Goal: Information Seeking & Learning: Check status

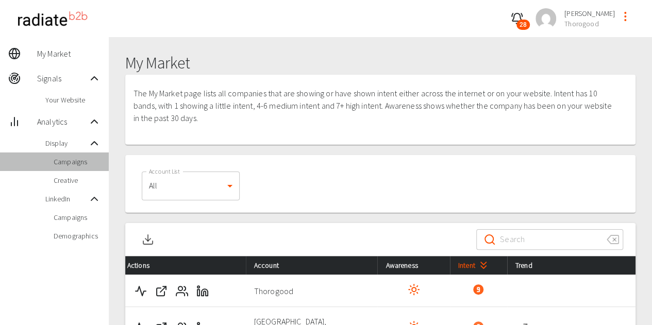
click at [77, 161] on span "Campaigns" at bounding box center [77, 162] width 47 height 10
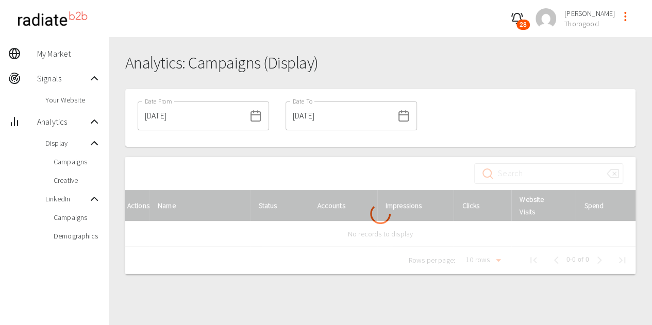
click at [75, 181] on span "Creative" at bounding box center [77, 180] width 47 height 10
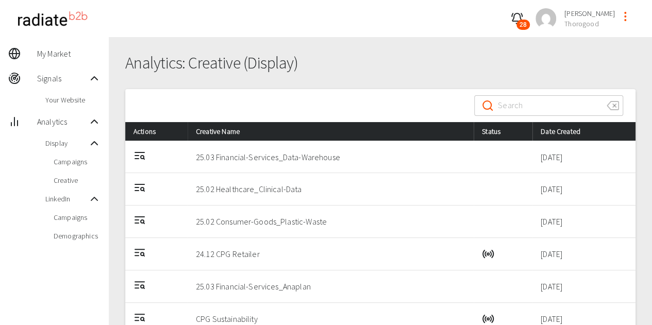
click at [141, 154] on icon "Details" at bounding box center [139, 155] width 12 height 12
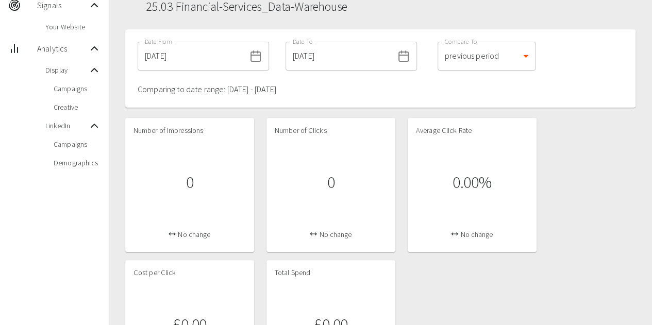
scroll to position [29, 0]
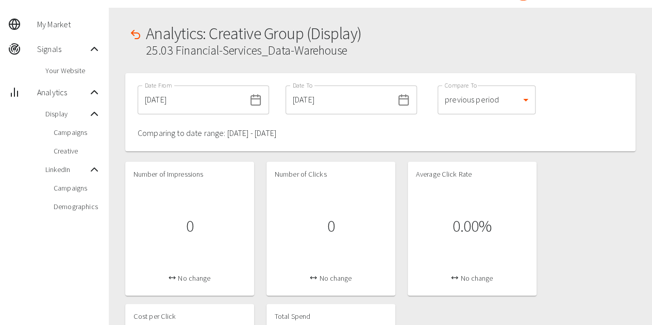
click at [54, 153] on span "Creative" at bounding box center [77, 151] width 47 height 10
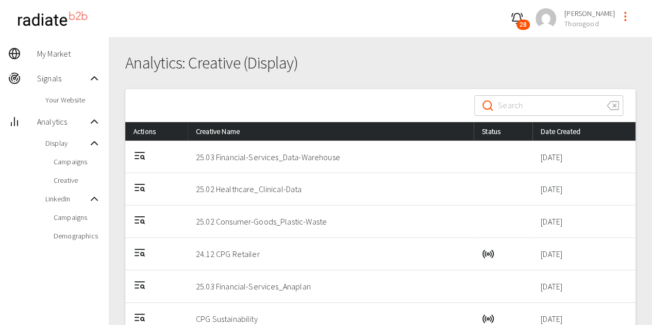
click at [137, 153] on icon "Details" at bounding box center [139, 155] width 12 height 12
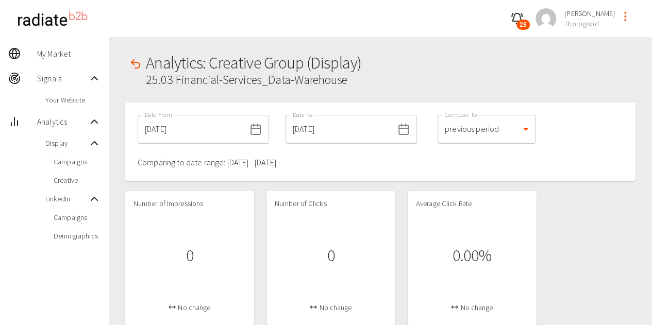
click at [70, 179] on span "Creative" at bounding box center [77, 180] width 47 height 10
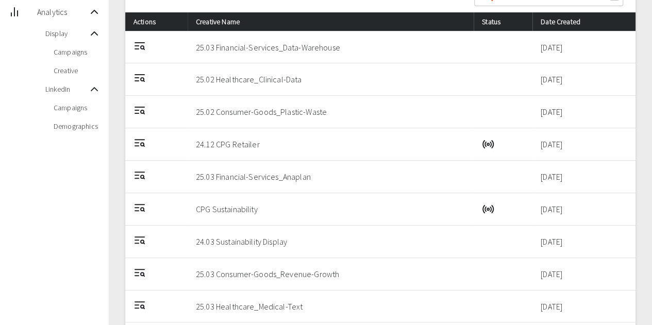
scroll to position [155, 0]
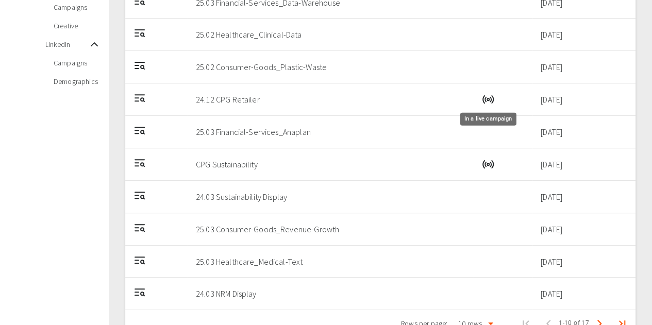
click at [487, 98] on circle "In a live campaign" at bounding box center [488, 99] width 2 height 2
click at [142, 100] on circle "Details" at bounding box center [142, 99] width 3 height 3
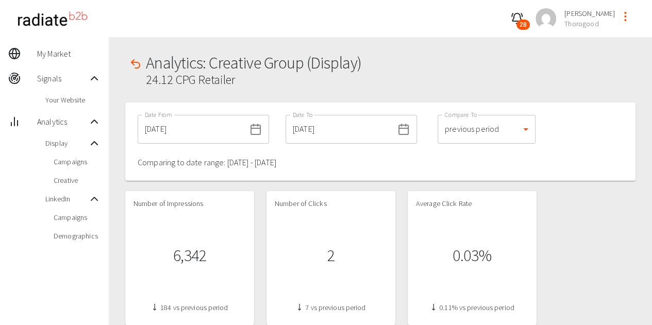
click at [79, 215] on span "Campaigns" at bounding box center [77, 217] width 47 height 10
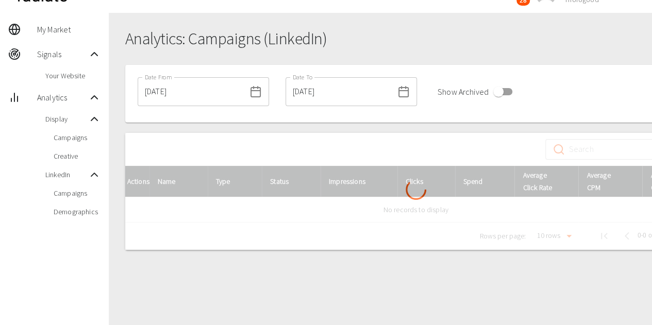
scroll to position [37, 0]
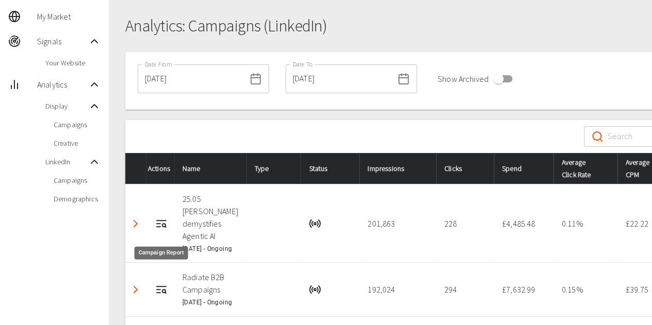
click at [165, 227] on circle "Campaign Report" at bounding box center [163, 225] width 3 height 3
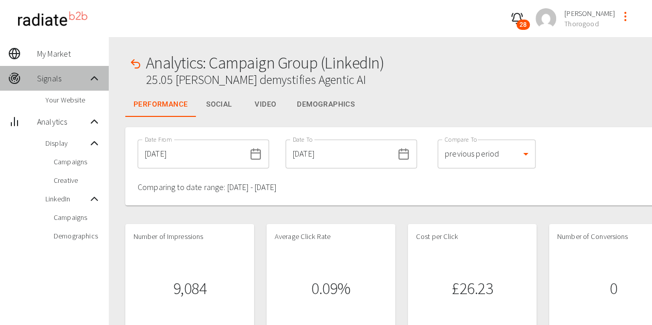
click at [49, 73] on span "Signals" at bounding box center [62, 78] width 51 height 12
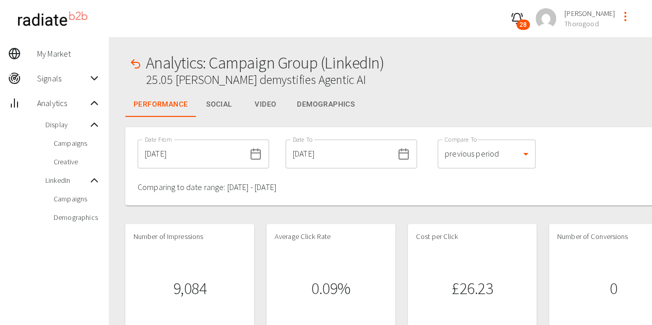
click at [64, 77] on span "Signals" at bounding box center [62, 78] width 51 height 12
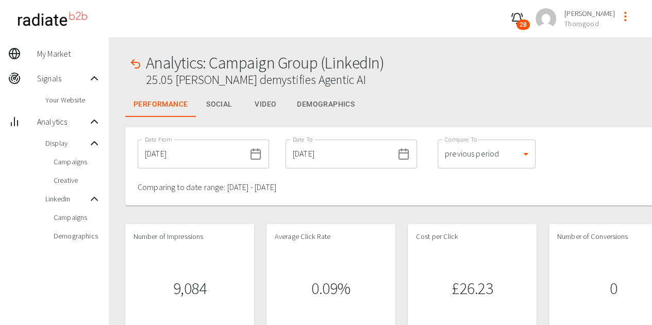
click at [76, 102] on span "Your Website" at bounding box center [72, 100] width 55 height 10
